Goal: Transaction & Acquisition: Purchase product/service

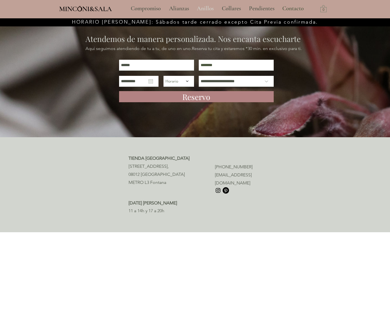
click at [207, 7] on p "Anillos" at bounding box center [205, 9] width 22 height 14
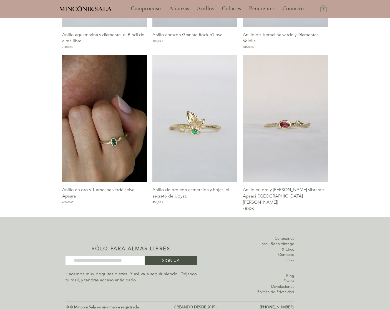
scroll to position [648, 0]
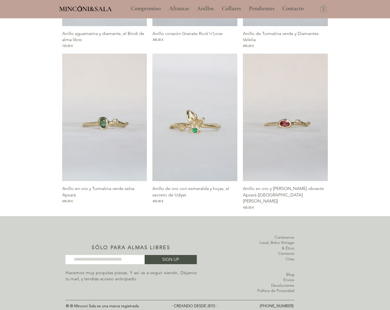
click at [124, 124] on img "Galería de Anillo en oro y Turmalina verde selva Apsará" at bounding box center [104, 117] width 85 height 127
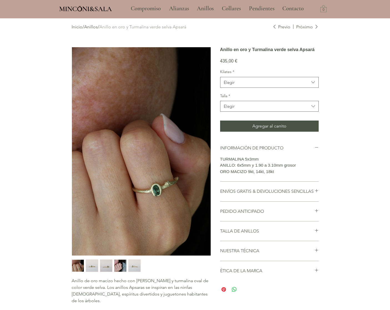
scroll to position [47, 0]
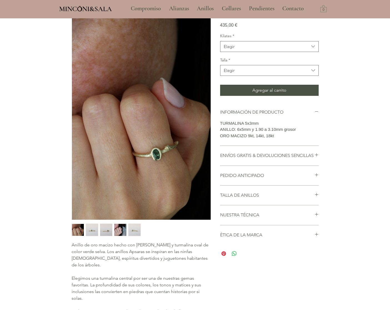
click at [79, 229] on img "1 / 5" at bounding box center [78, 230] width 12 height 12
click at [115, 230] on img "4 / 5" at bounding box center [120, 230] width 12 height 12
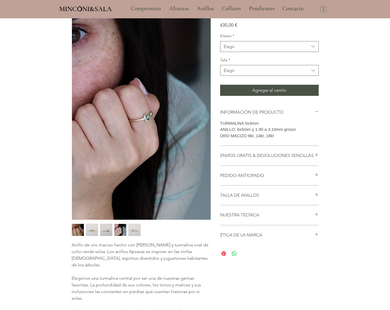
scroll to position [0, 0]
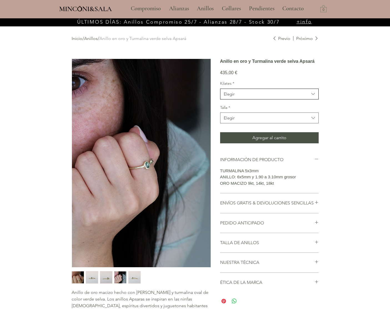
click at [259, 97] on span "Elegir" at bounding box center [266, 94] width 85 height 6
click at [249, 132] on span "18kt" at bounding box center [269, 129] width 91 height 6
click at [248, 121] on span "Elegir" at bounding box center [266, 118] width 85 height 6
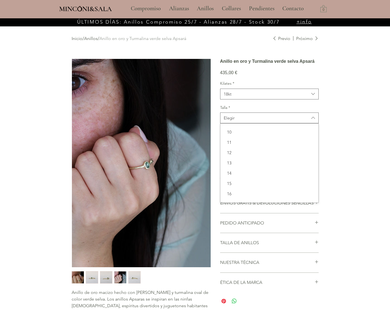
click at [349, 169] on div "main content" at bounding box center [195, 203] width 390 height 371
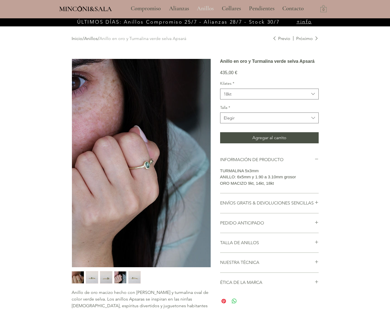
click at [201, 7] on p "Anillos" at bounding box center [205, 9] width 22 height 14
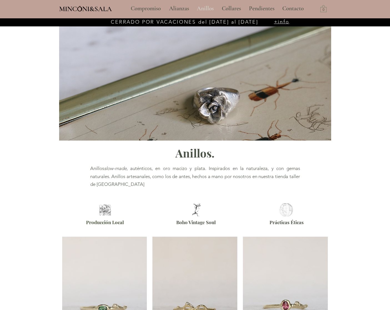
click at [205, 7] on p "Anillos" at bounding box center [205, 9] width 22 height 14
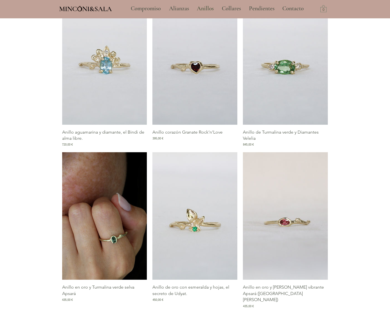
scroll to position [551, 0]
